Goal: Information Seeking & Learning: Understand process/instructions

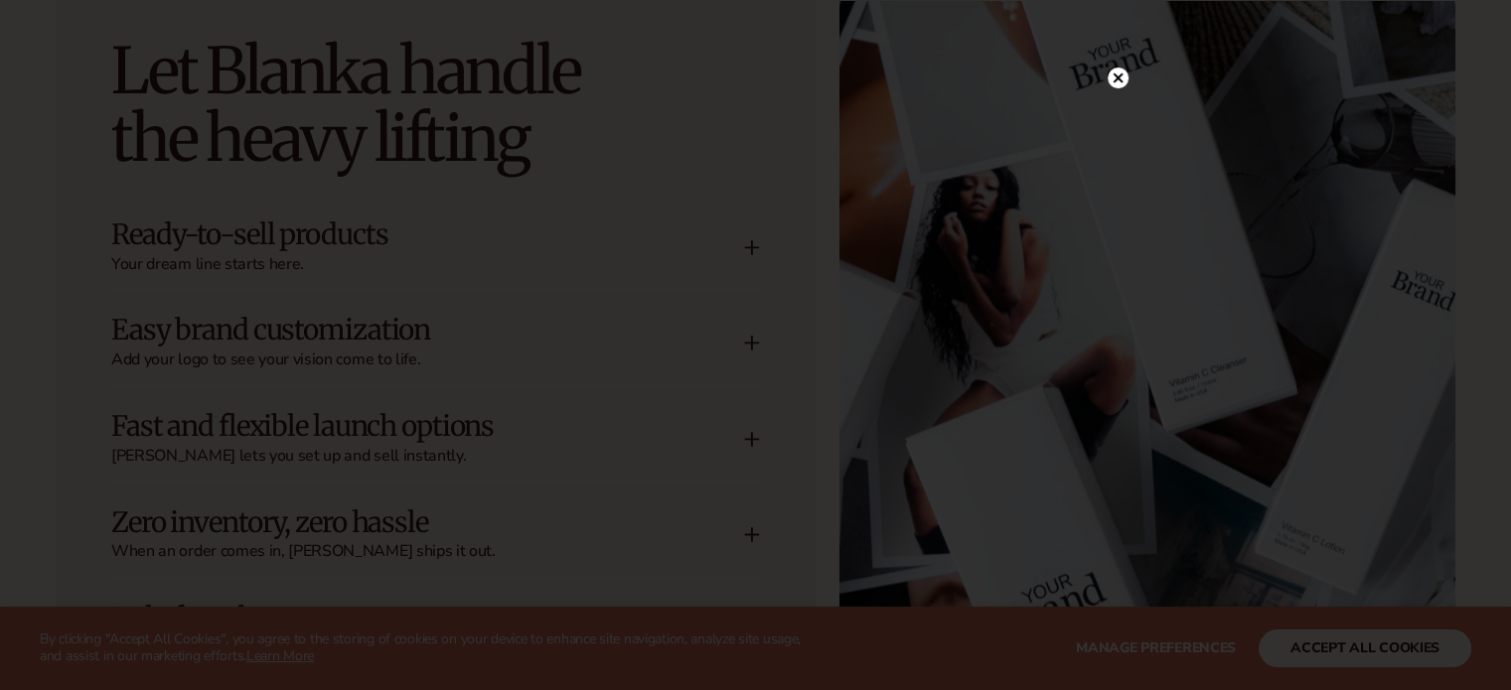
scroll to position [2583, 0]
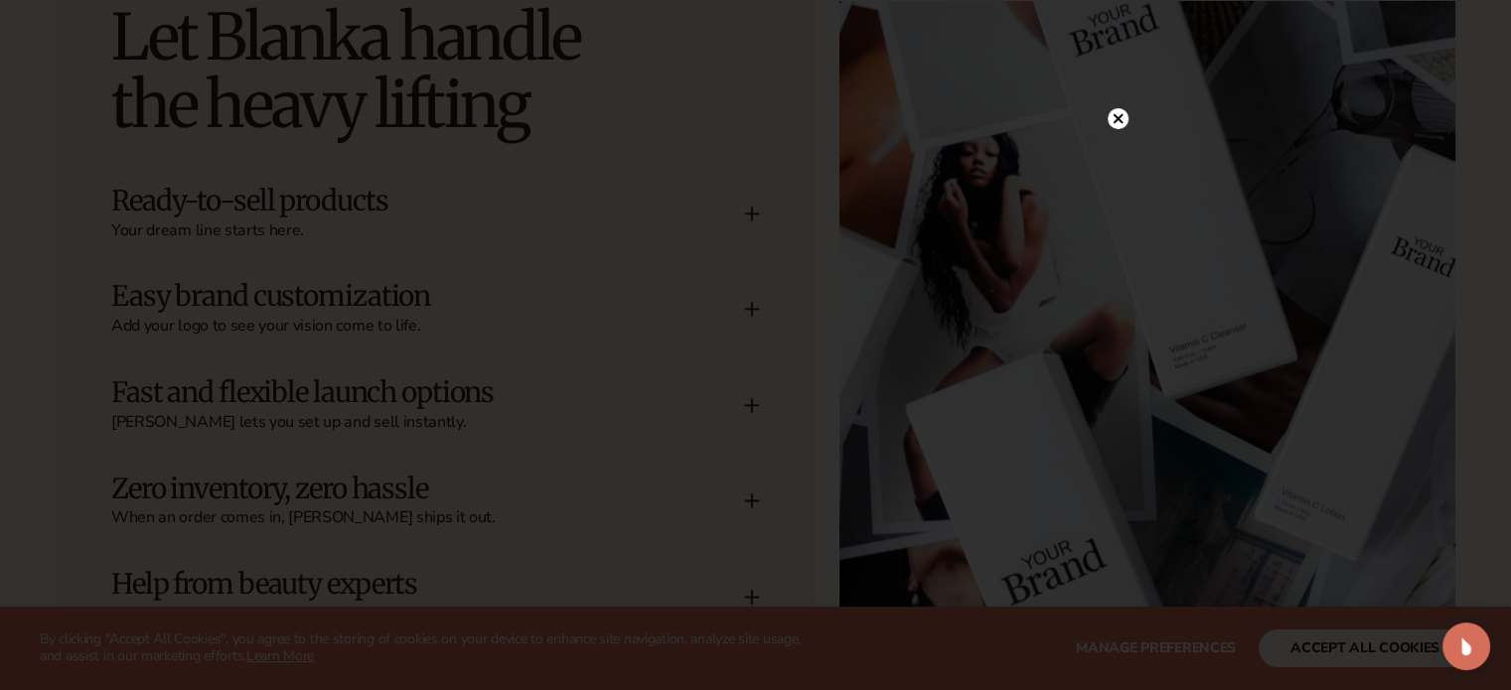
click at [1117, 115] on circle at bounding box center [1118, 118] width 21 height 21
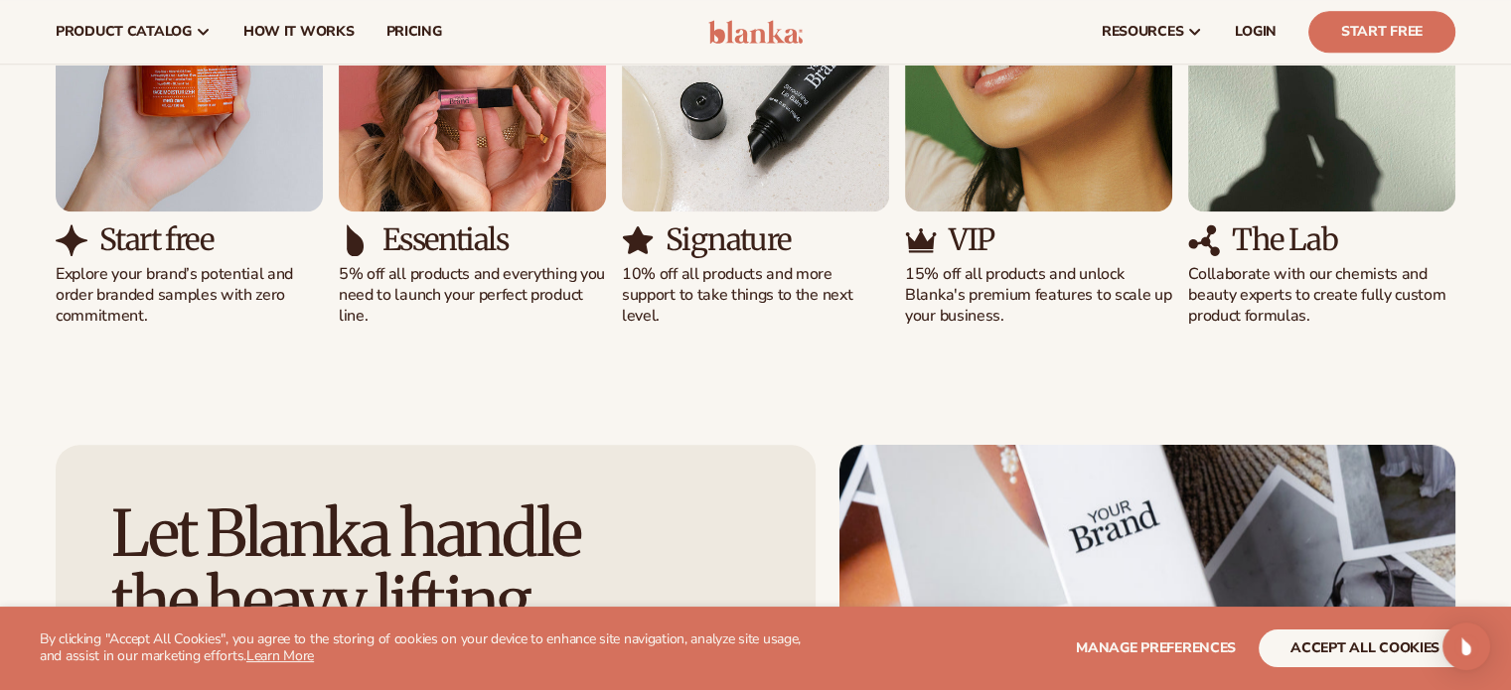
scroll to position [1689, 0]
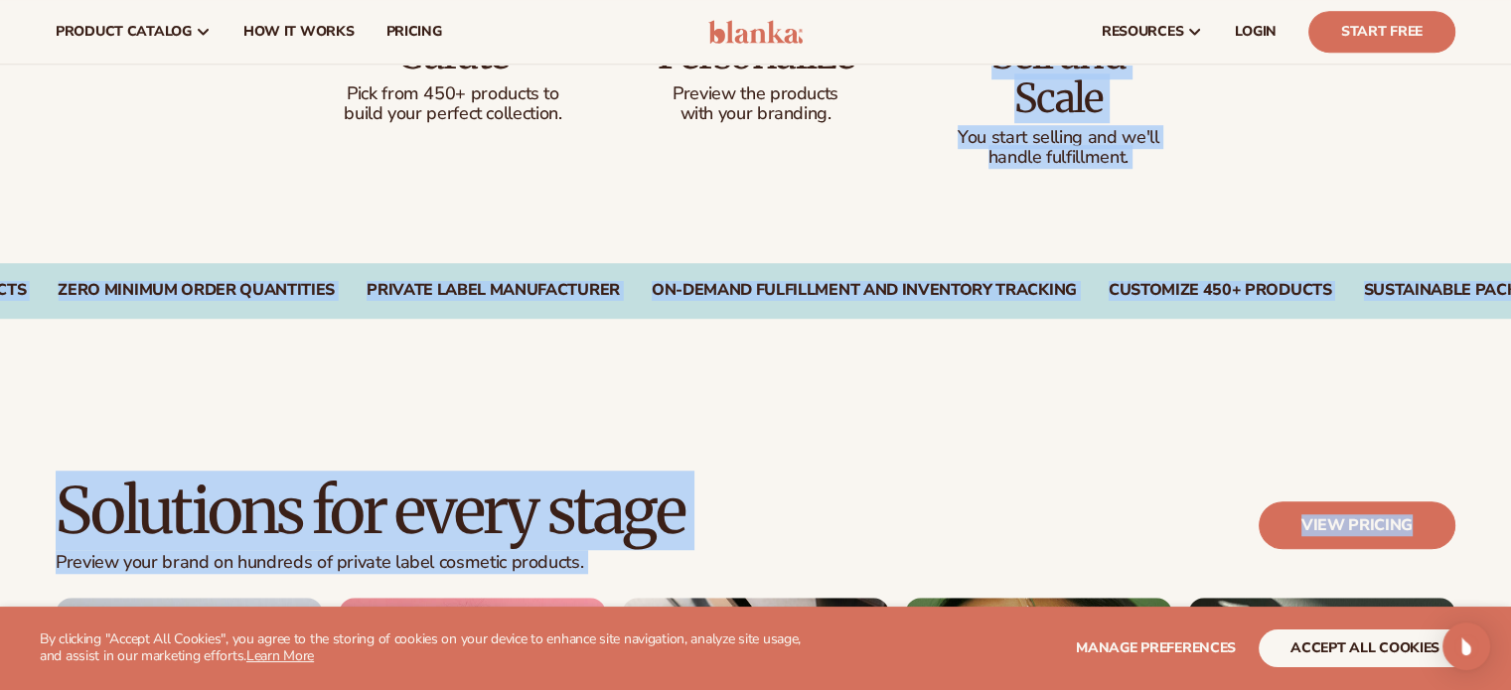
drag, startPoint x: 1510, startPoint y: 166, endPoint x: 1525, endPoint y: -29, distance: 195.3
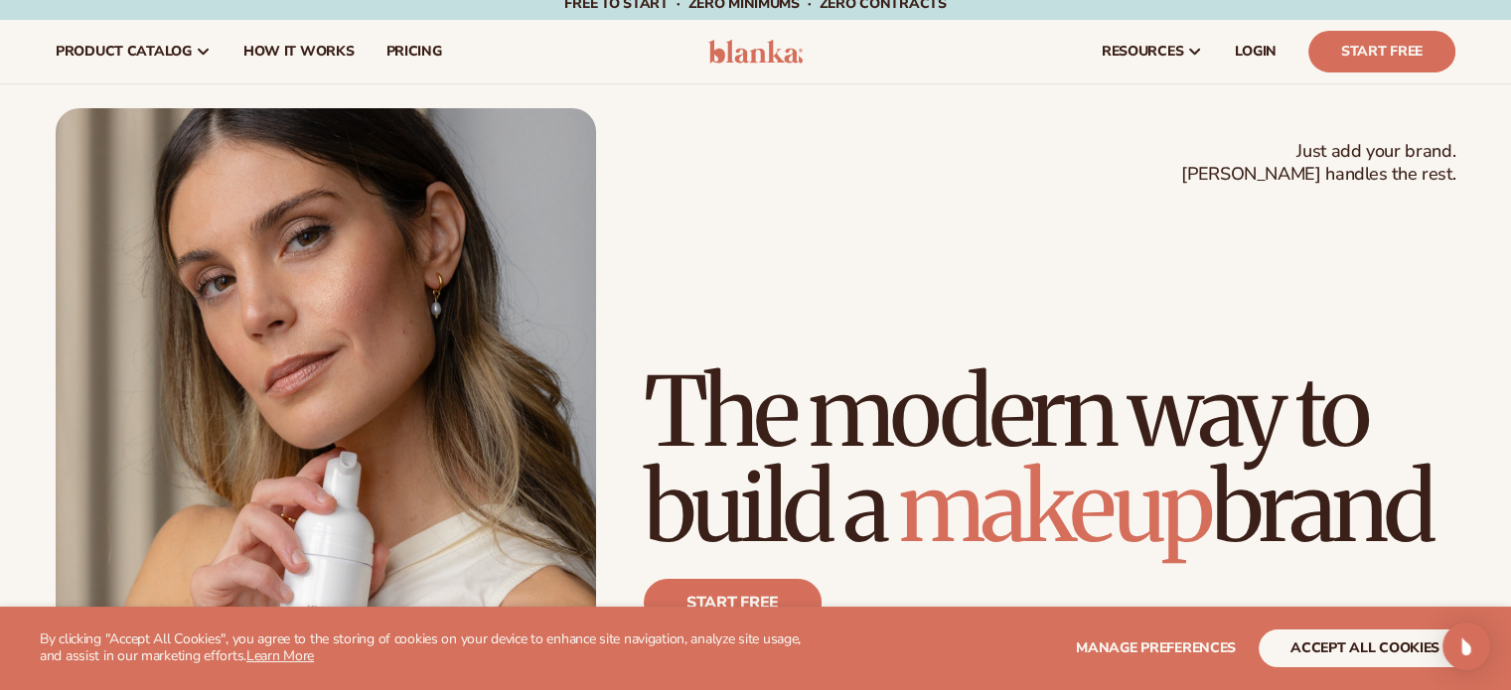
scroll to position [0, 0]
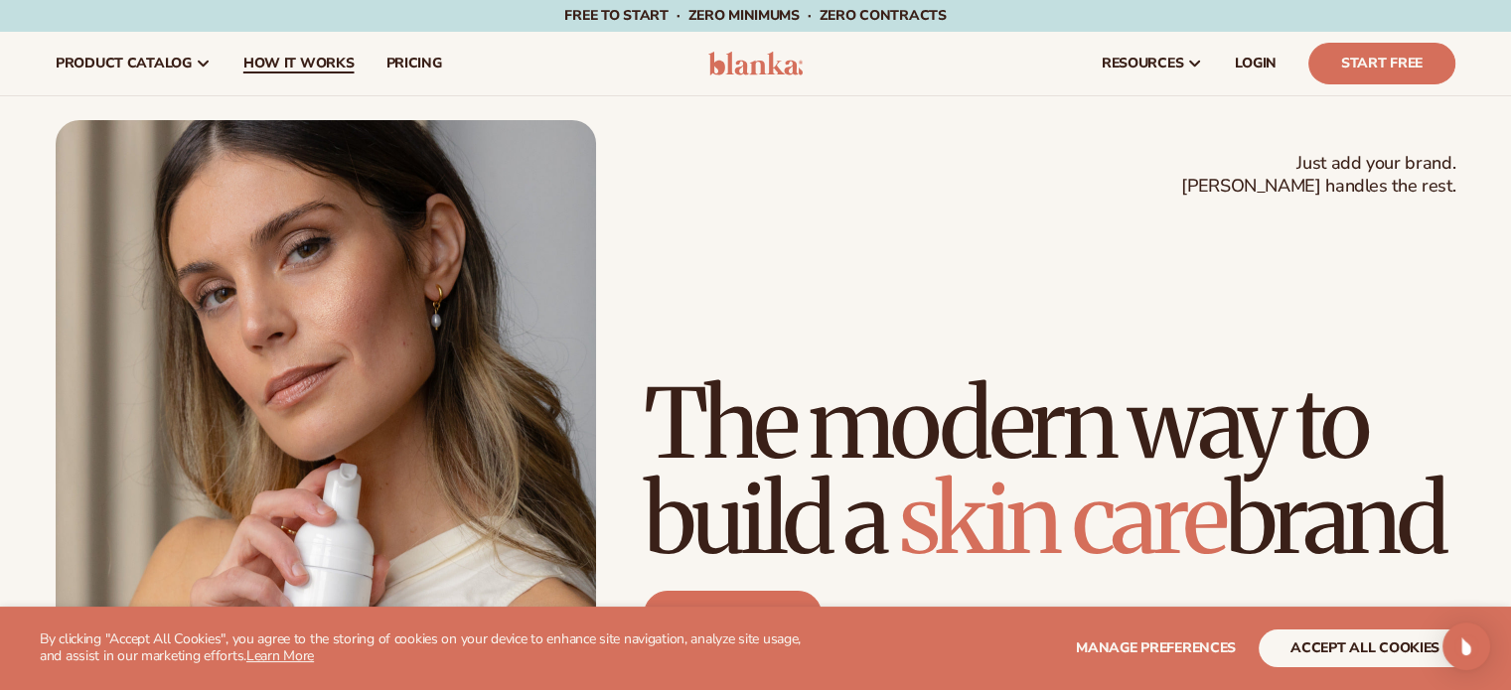
click at [264, 57] on span "How It Works" at bounding box center [298, 64] width 111 height 16
